Goal: Task Accomplishment & Management: Use online tool/utility

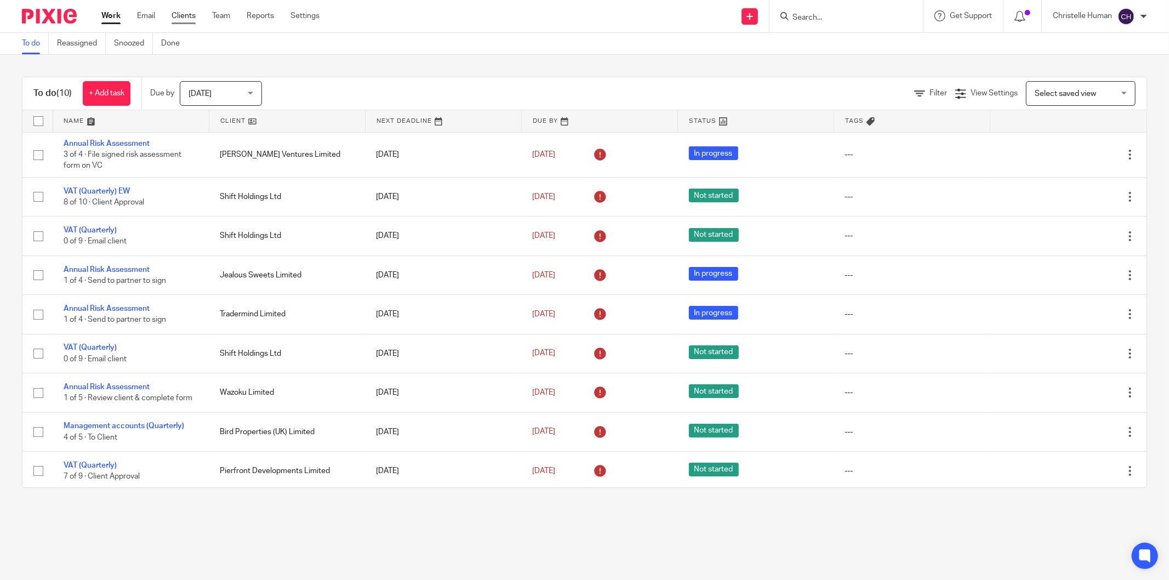
click at [183, 15] on link "Clients" at bounding box center [184, 15] width 24 height 11
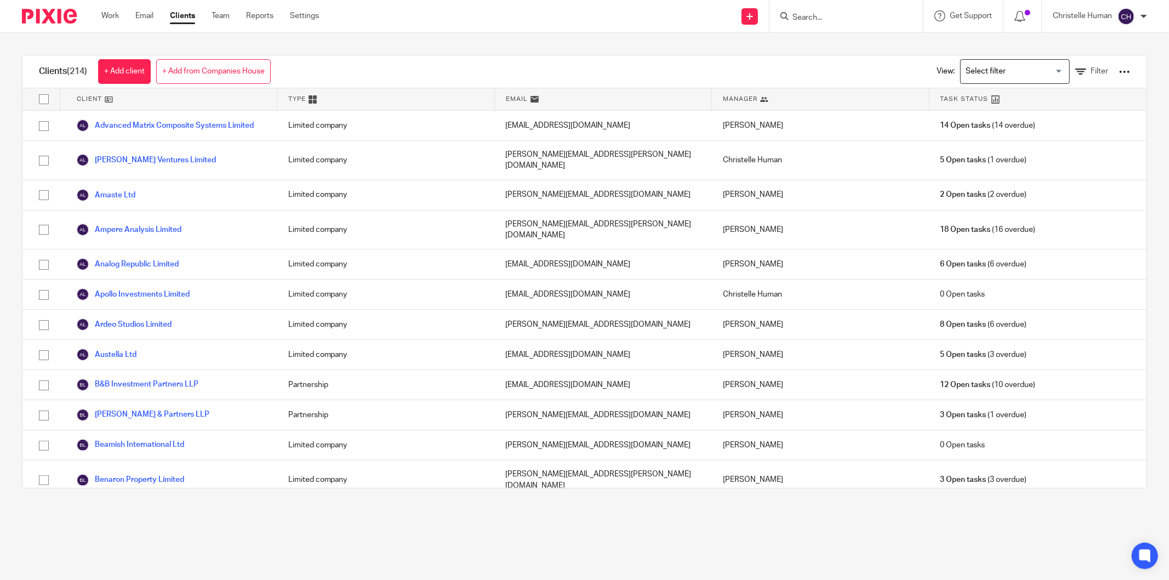
click at [984, 78] on input "Search for option" at bounding box center [1012, 71] width 101 height 19
click at [969, 92] on li "Christelle clients" at bounding box center [1015, 94] width 109 height 14
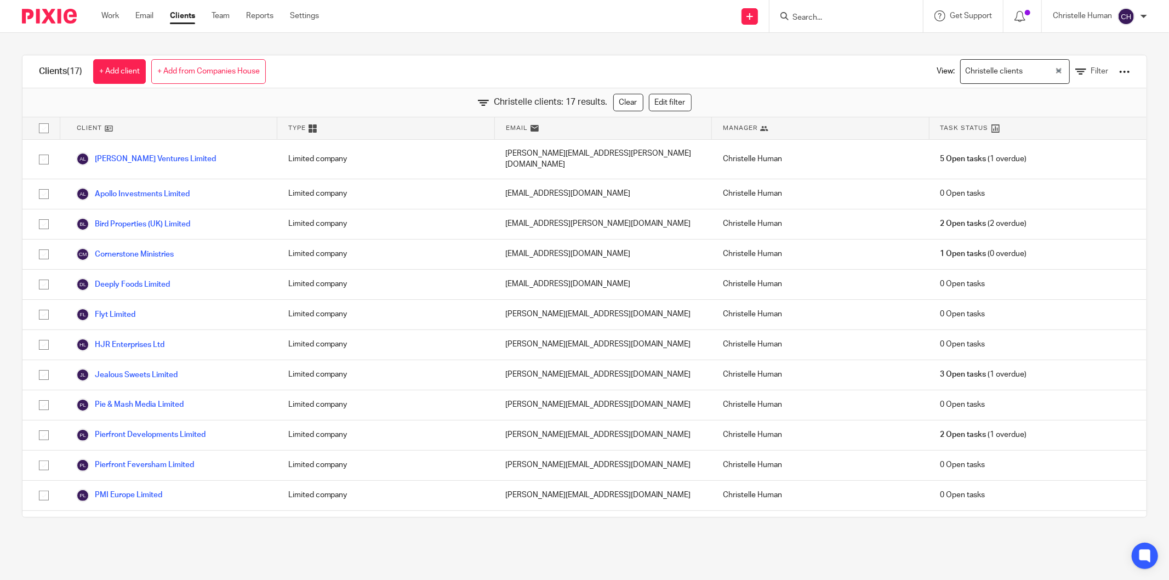
scroll to position [135, 0]
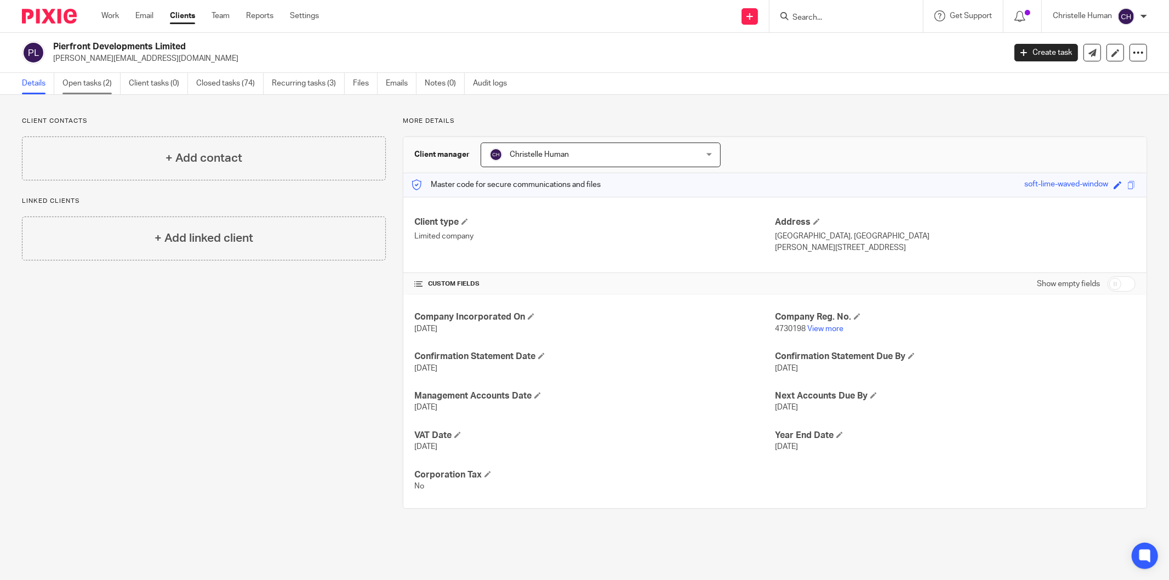
click at [86, 81] on link "Open tasks (2)" at bounding box center [92, 83] width 58 height 21
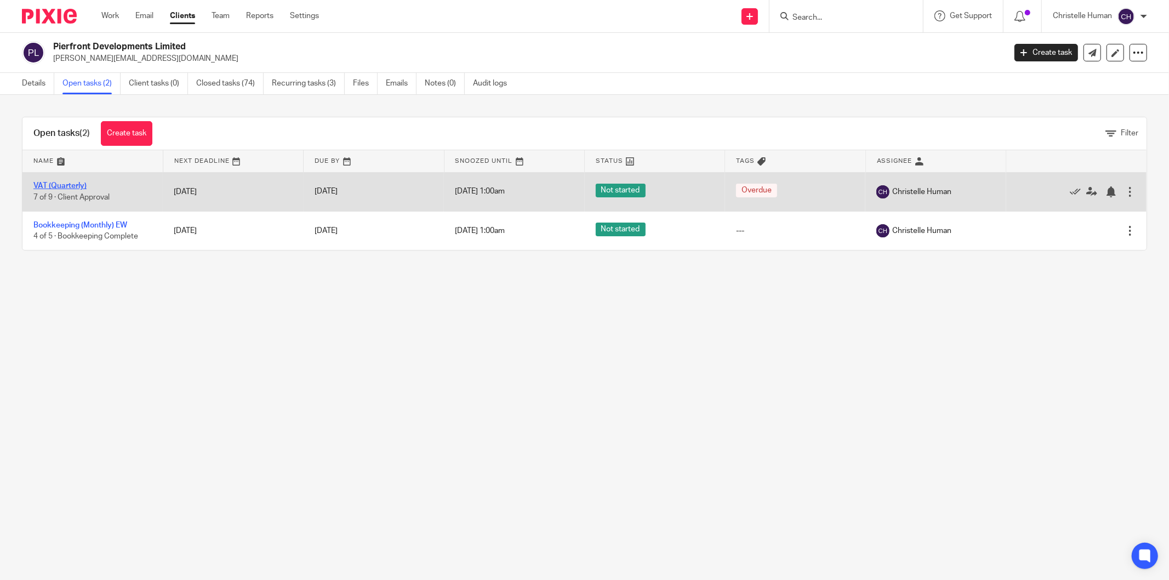
click at [59, 185] on link "VAT (Quarterly)" at bounding box center [59, 186] width 53 height 8
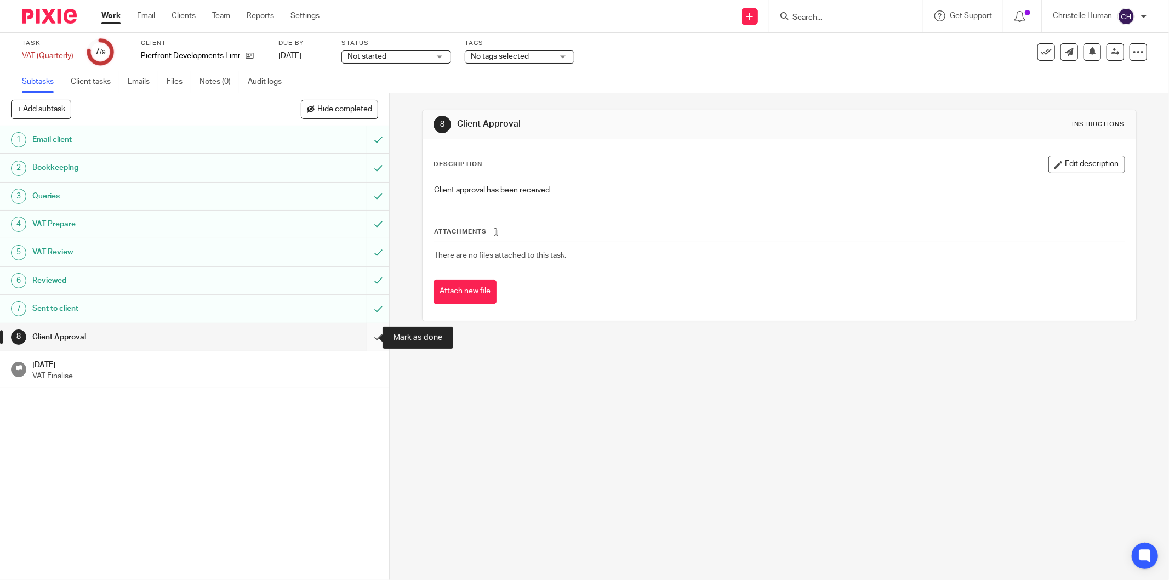
click at [362, 338] on input "submit" at bounding box center [194, 336] width 389 height 27
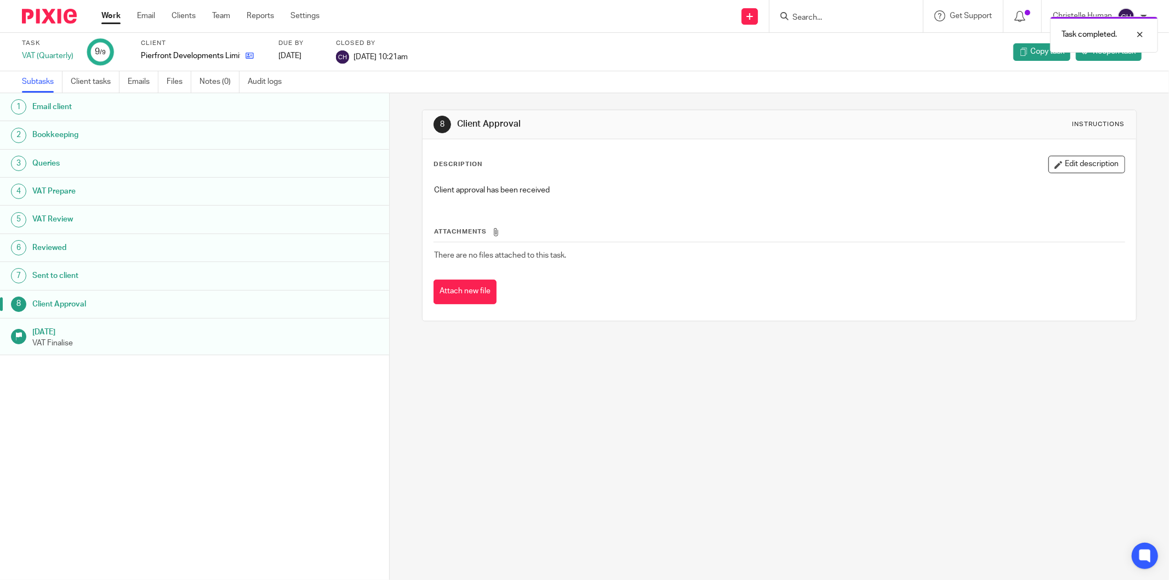
click at [251, 56] on icon at bounding box center [250, 56] width 8 height 8
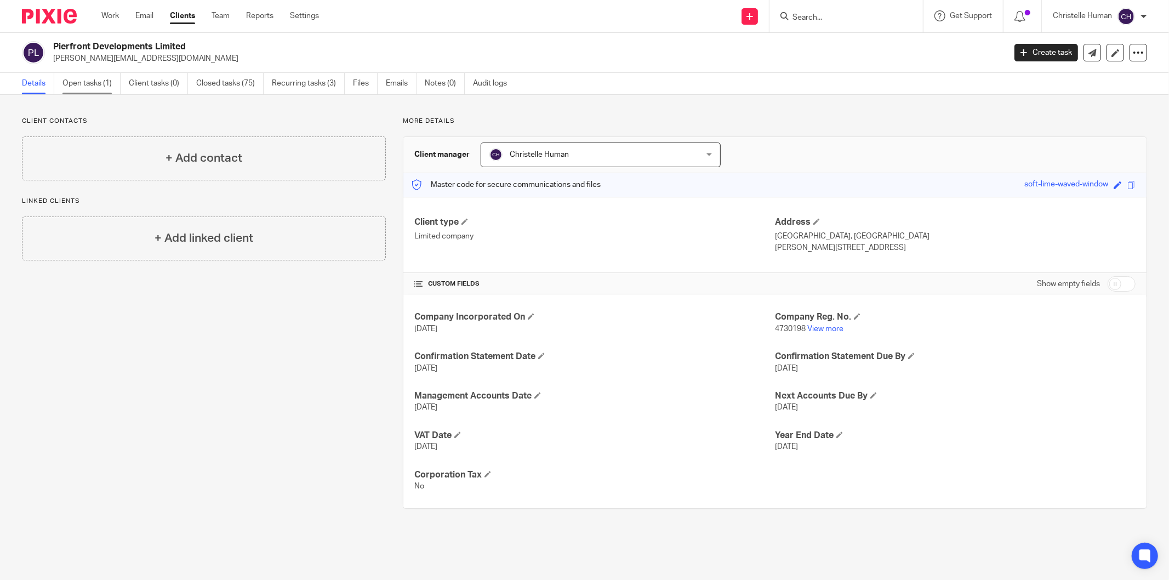
click at [86, 83] on link "Open tasks (1)" at bounding box center [92, 83] width 58 height 21
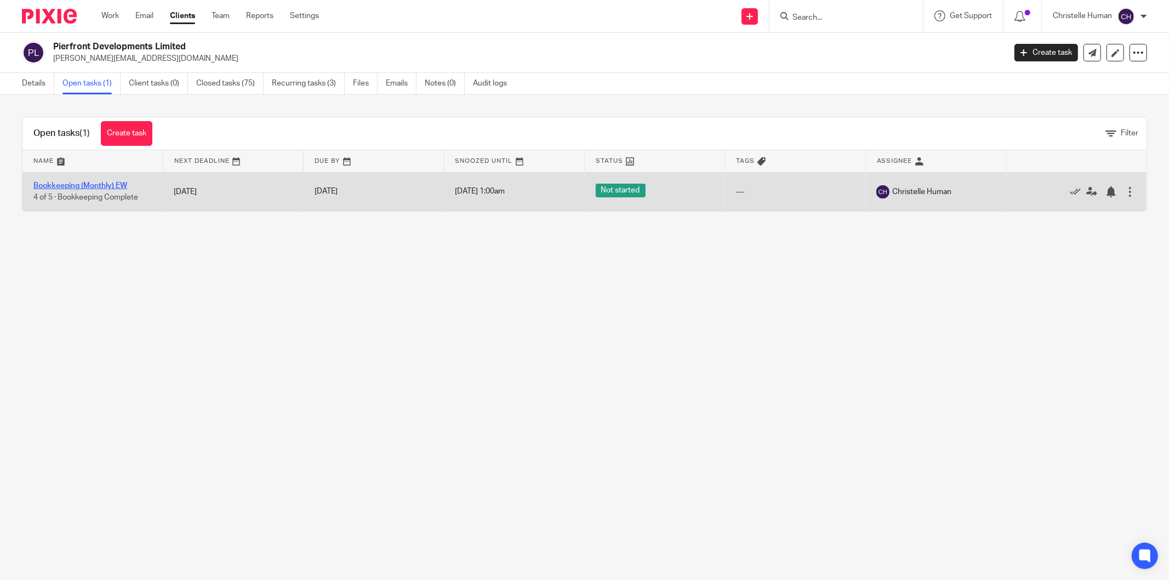
click at [91, 184] on link "Bookkeeping (Monthly) EW" at bounding box center [80, 186] width 94 height 8
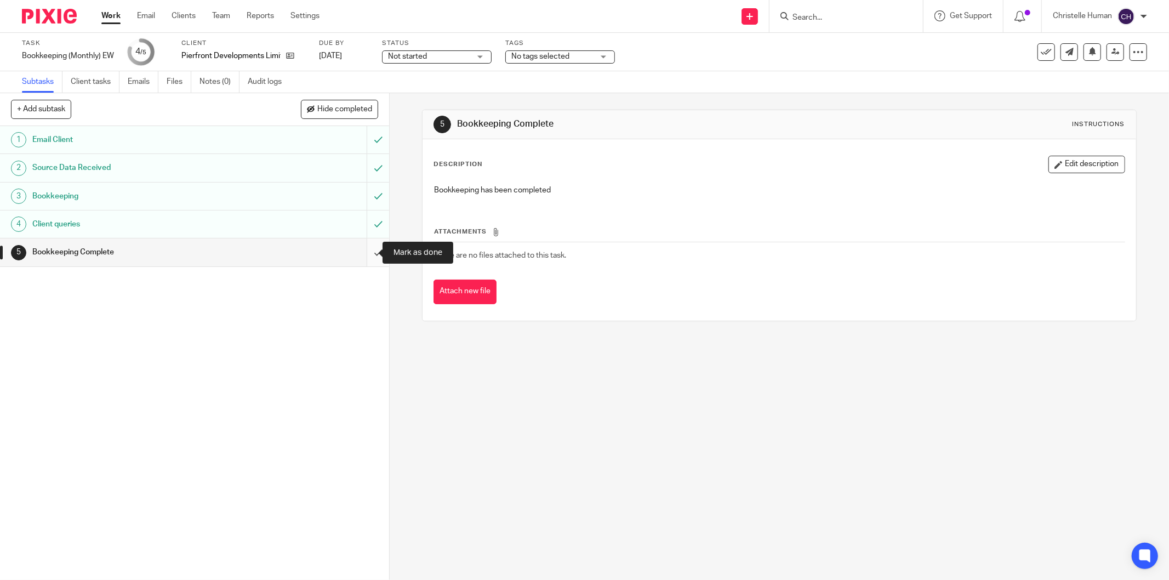
click at [362, 251] on input "submit" at bounding box center [194, 251] width 389 height 27
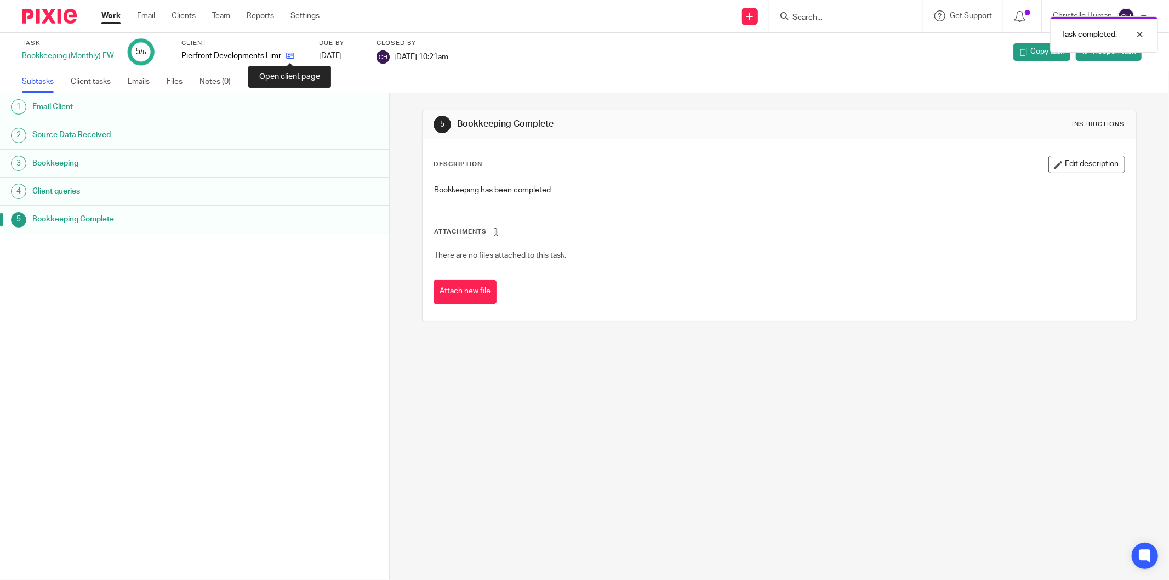
click at [289, 54] on icon at bounding box center [290, 56] width 8 height 8
